Goal: Task Accomplishment & Management: Complete application form

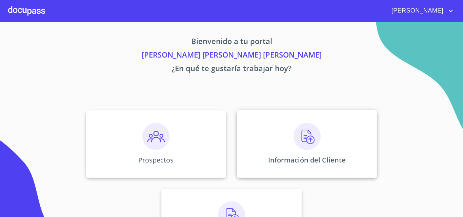
click at [266, 148] on div "Información del Cliente" at bounding box center [307, 144] width 140 height 68
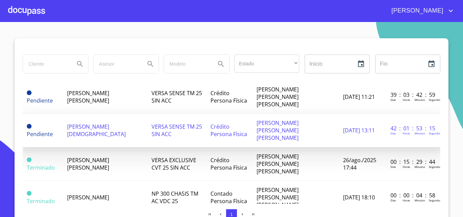
scroll to position [34, 0]
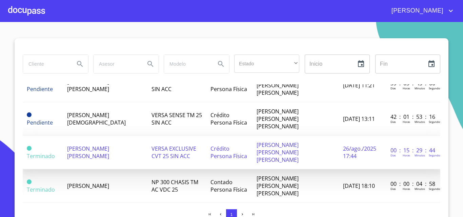
click at [120, 142] on td "[PERSON_NAME] [PERSON_NAME]" at bounding box center [105, 153] width 84 height 34
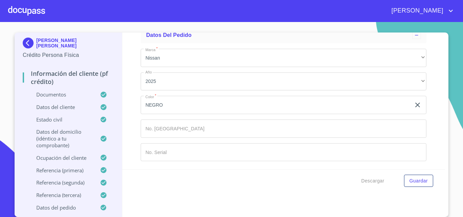
scroll to position [2979, 0]
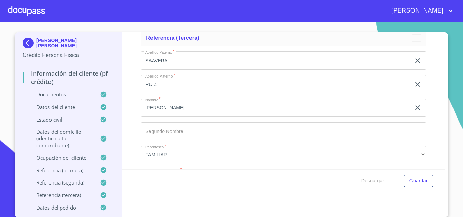
click at [84, 95] on p "Documentos" at bounding box center [61, 94] width 77 height 7
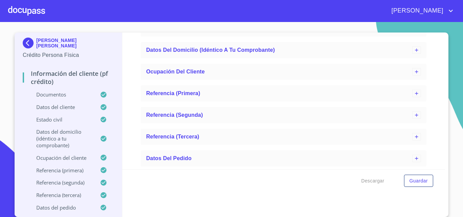
scroll to position [0, 0]
click at [398, 47] on div "Datos del domicilio (idéntico a tu comprobante)" at bounding box center [279, 50] width 266 height 8
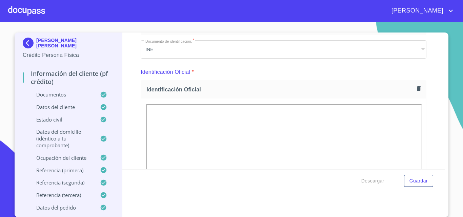
scroll to position [49, 0]
click at [420, 184] on span "Guardar" at bounding box center [419, 181] width 18 height 8
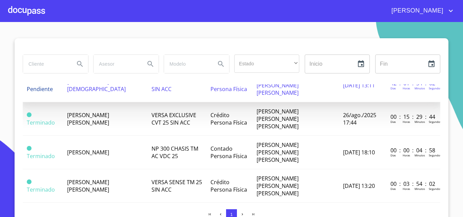
scroll to position [68, 0]
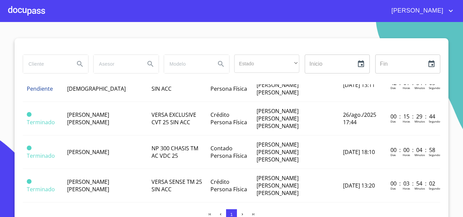
click at [24, 12] on div at bounding box center [26, 11] width 37 height 22
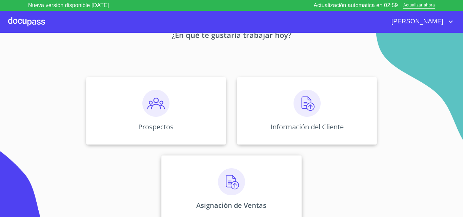
scroll to position [45, 0]
click at [250, 190] on div "Asignación de Ventas" at bounding box center [231, 189] width 140 height 68
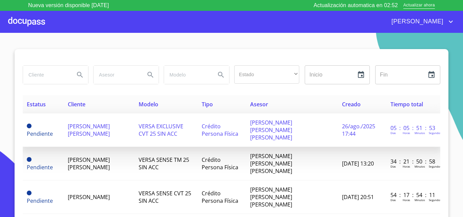
click at [102, 128] on td "[PERSON_NAME] [PERSON_NAME]" at bounding box center [99, 131] width 71 height 34
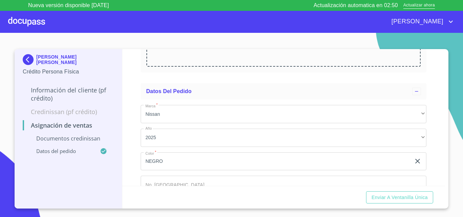
scroll to position [136, 0]
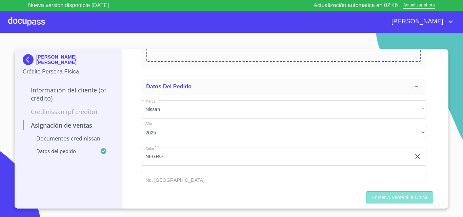
click at [395, 202] on button "Enviar a Ventanilla única" at bounding box center [399, 198] width 67 height 13
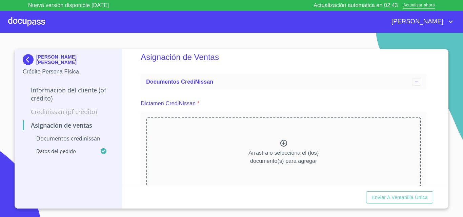
scroll to position [0, 0]
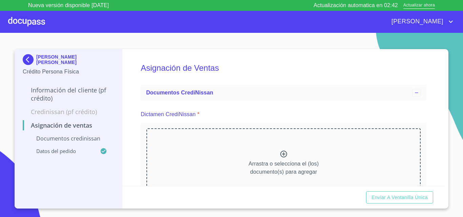
click at [248, 159] on div "Arrastra o selecciona el (los) documento(s) para agregar" at bounding box center [284, 163] width 274 height 69
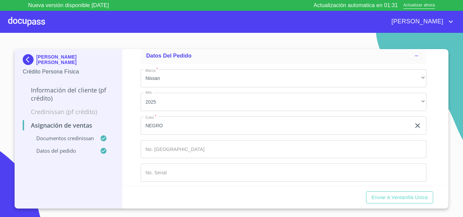
scroll to position [237, 0]
click at [424, 129] on div "Asignación de Ventas Documentos CrediNissan Dictamen CrediNissan * Dictamen Cre…" at bounding box center [283, 117] width 323 height 137
click at [210, 131] on input "Marca   *" at bounding box center [276, 122] width 270 height 18
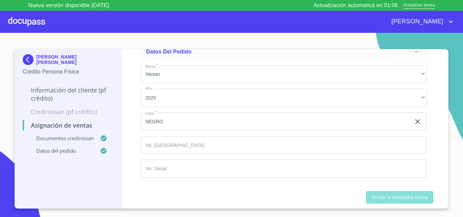
click at [421, 199] on span "Enviar a Ventanilla única" at bounding box center [400, 198] width 56 height 8
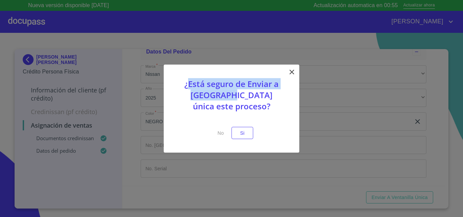
drag, startPoint x: 189, startPoint y: 82, endPoint x: 225, endPoint y: 100, distance: 40.8
click at [225, 100] on p "¿Está seguro de Enviar a Ventanilla única este proceso?" at bounding box center [232, 98] width 102 height 40
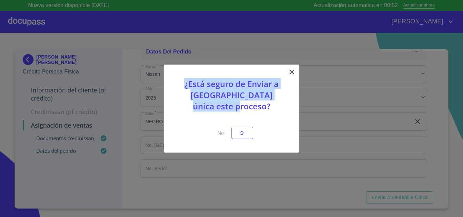
drag, startPoint x: 183, startPoint y: 83, endPoint x: 258, endPoint y: 114, distance: 80.9
click at [258, 114] on p "¿Está seguro de Enviar a Ventanilla única este proceso?" at bounding box center [232, 98] width 102 height 40
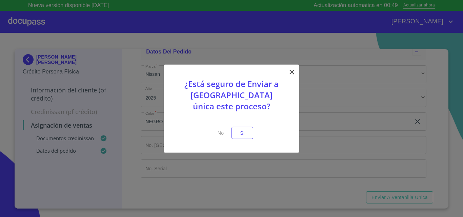
click at [257, 121] on p at bounding box center [232, 122] width 102 height 8
click at [247, 132] on span "Si" at bounding box center [242, 133] width 11 height 8
